Goal: Check status: Check status

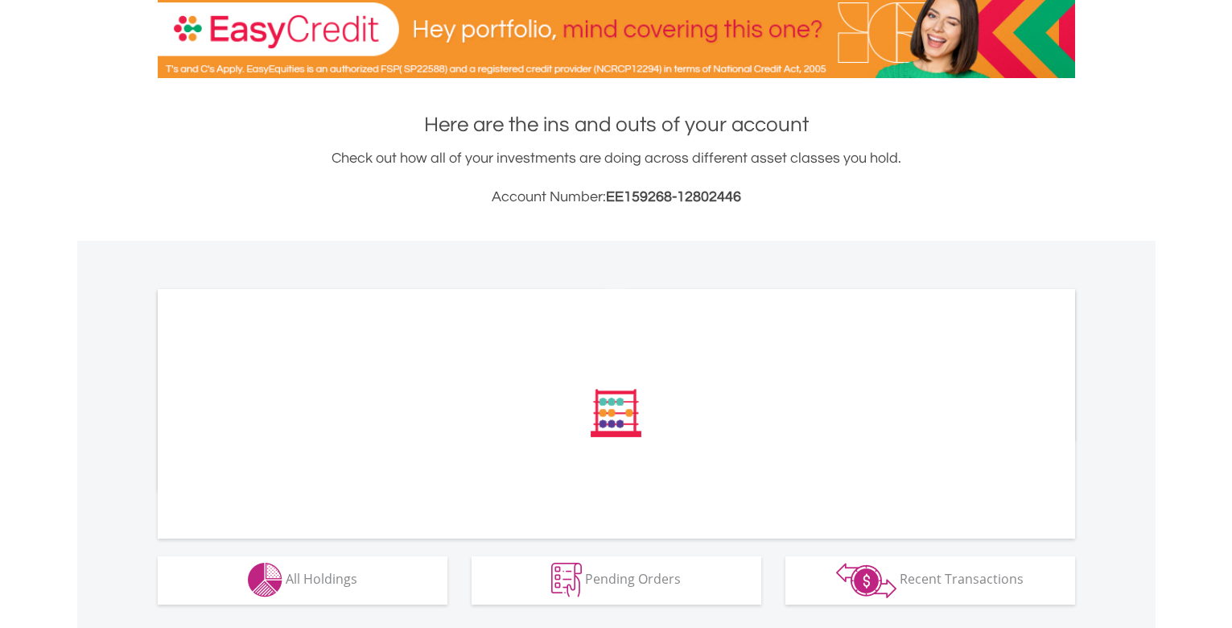
scroll to position [290, 0]
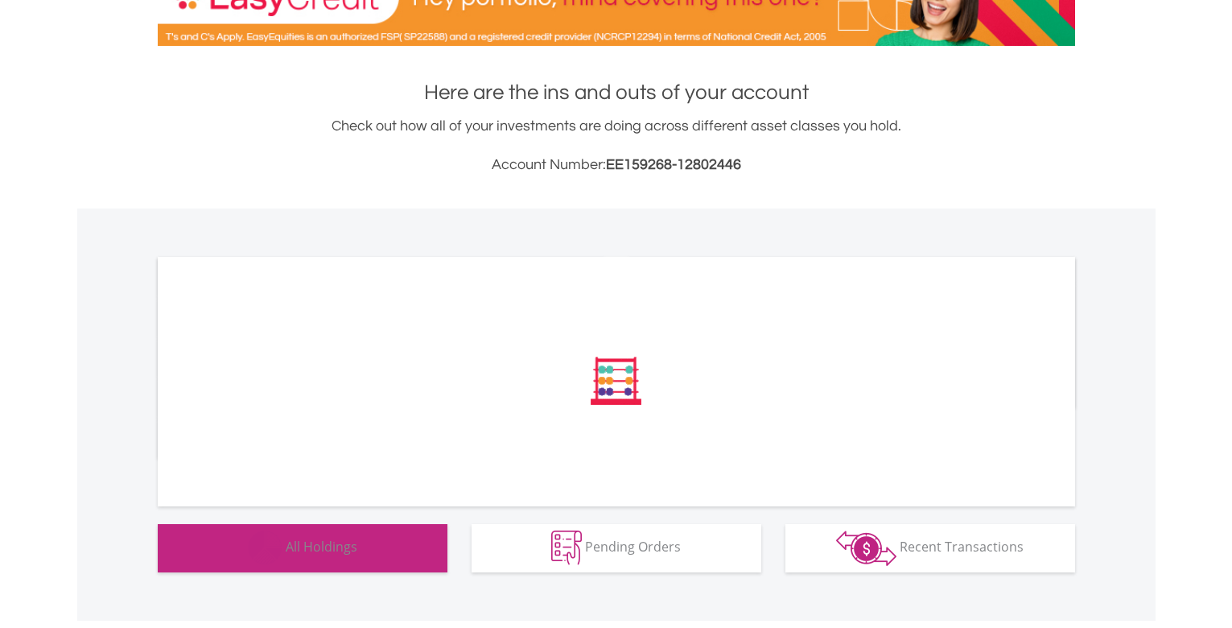
click at [316, 551] on span "All Holdings" at bounding box center [322, 547] width 72 height 18
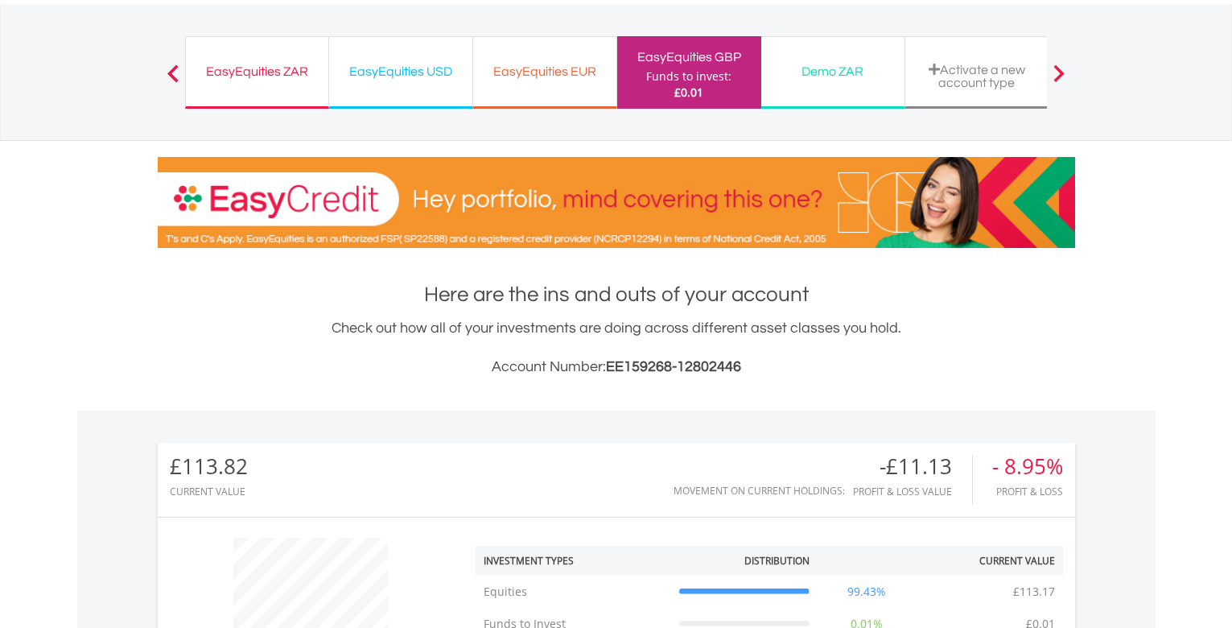
scroll to position [0, 0]
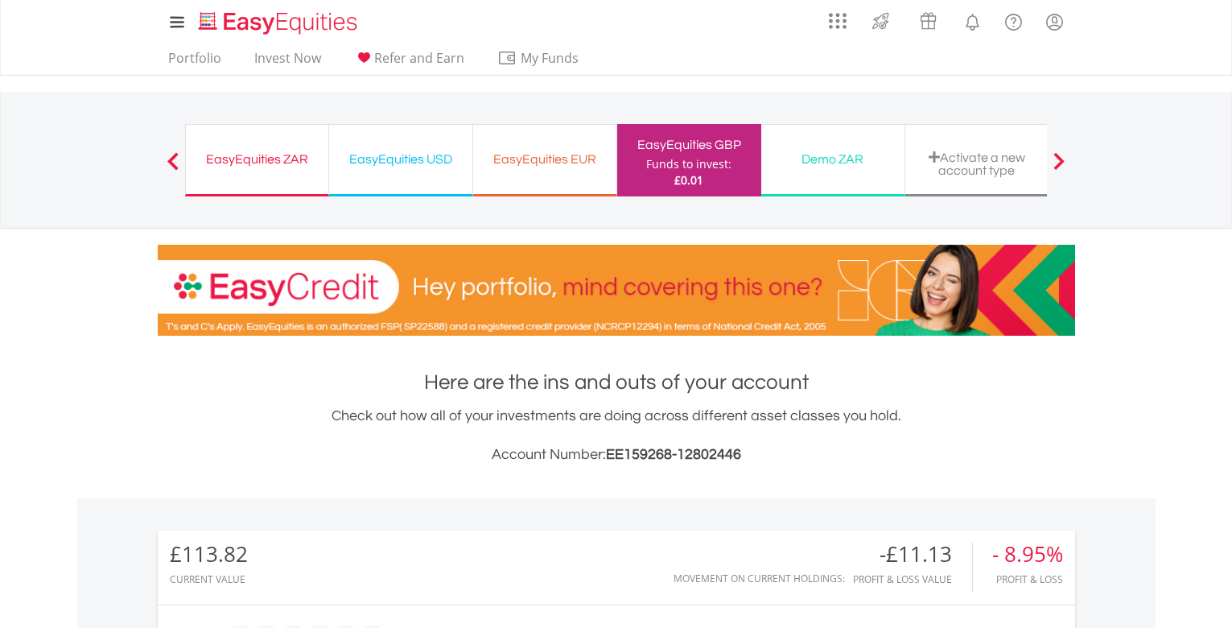
click at [270, 158] on div "EasyEquities ZAR" at bounding box center [257, 159] width 123 height 23
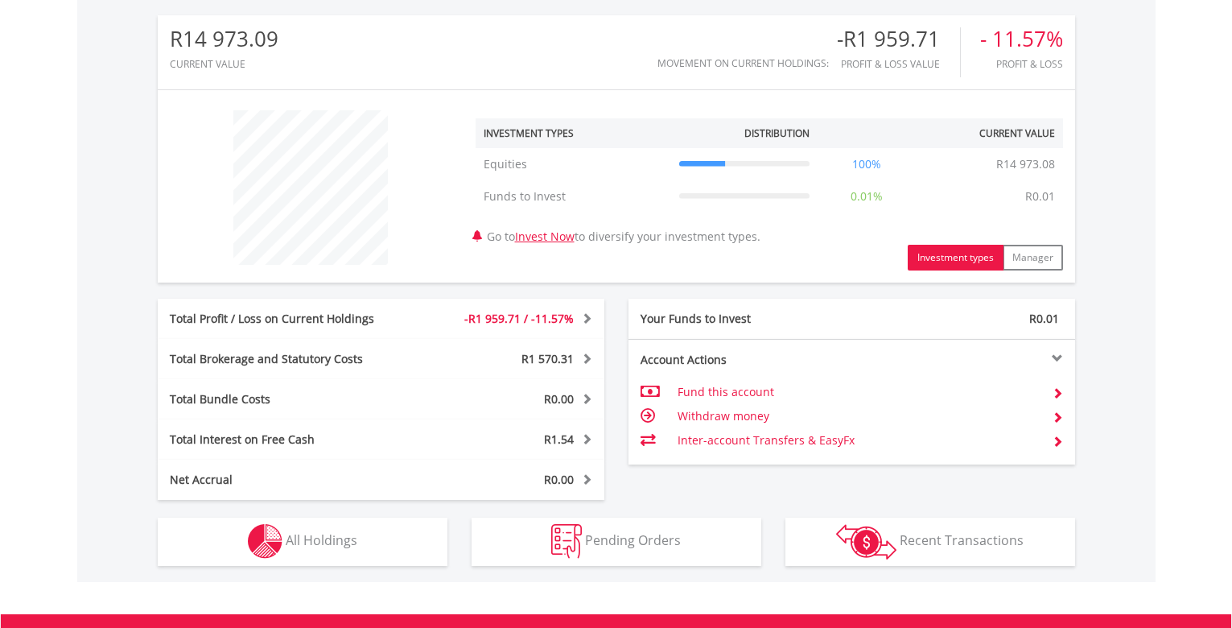
scroll to position [499, 0]
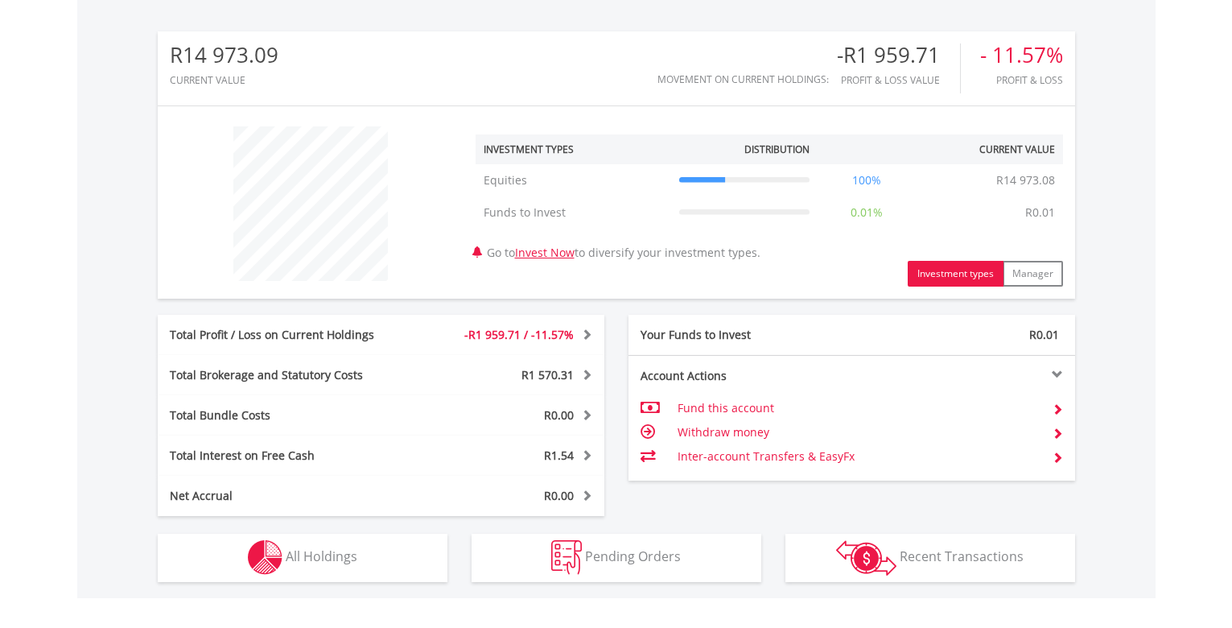
click at [284, 333] on div "Total Profit / Loss on Current Holdings" at bounding box center [288, 335] width 261 height 16
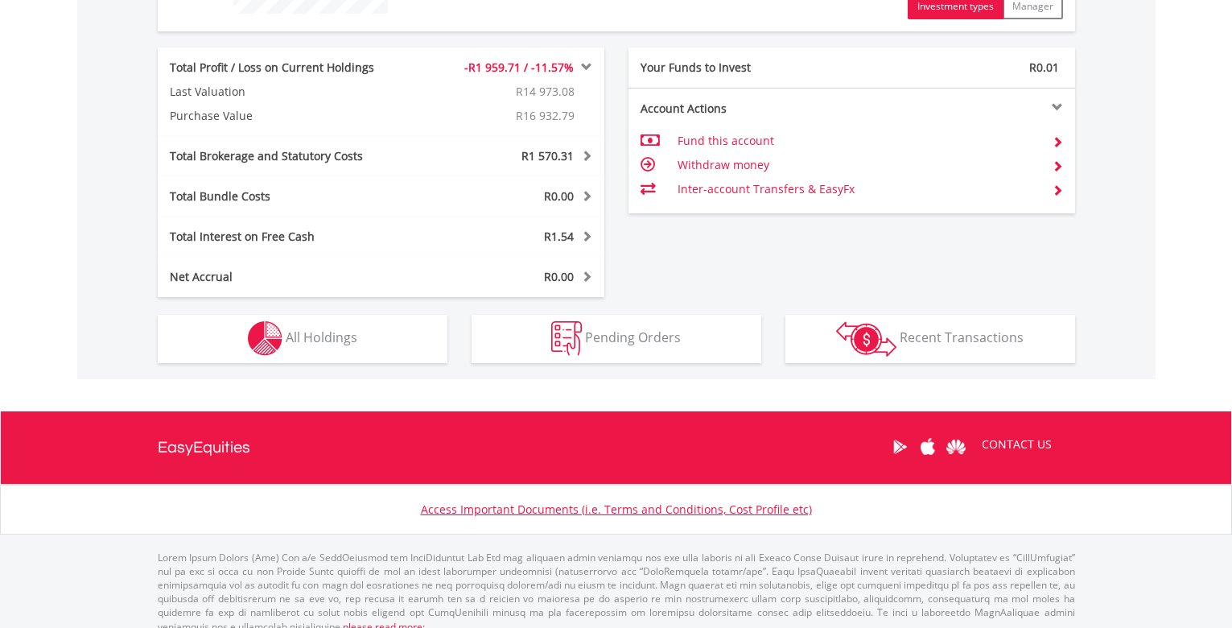
scroll to position [782, 0]
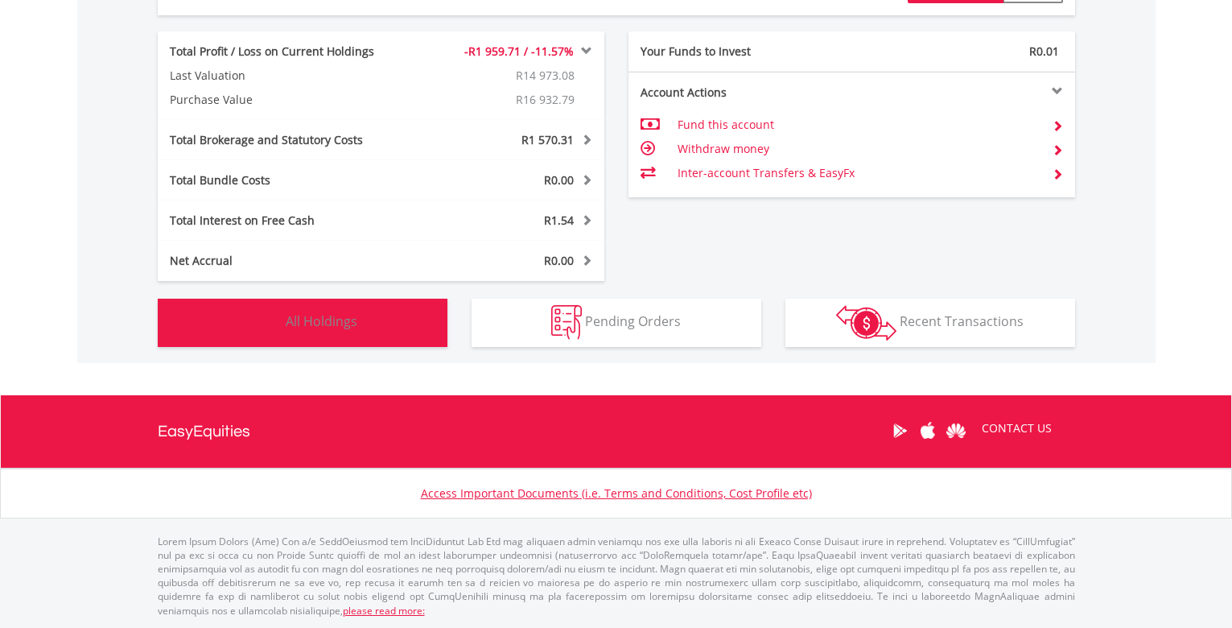
click at [372, 315] on button "Holdings All Holdings" at bounding box center [303, 323] width 290 height 48
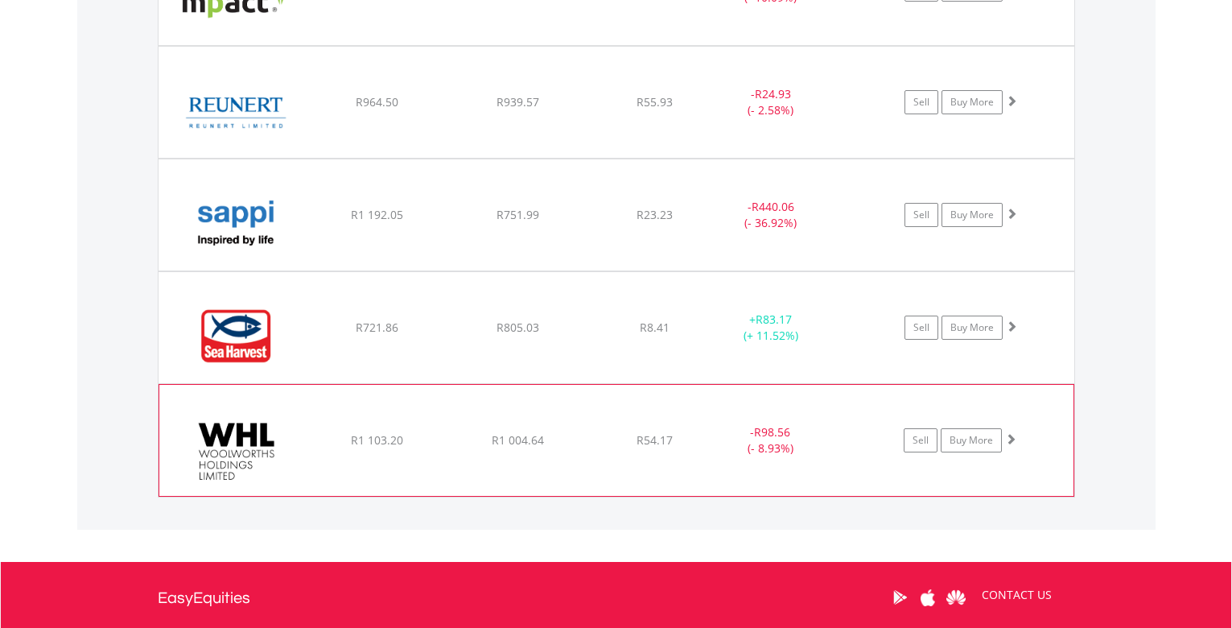
scroll to position [2976, 0]
